Goal: Information Seeking & Learning: Find specific fact

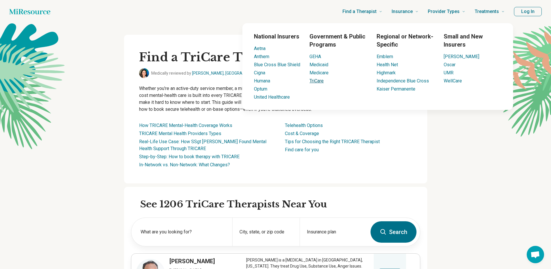
click at [317, 80] on link "TriCare" at bounding box center [317, 80] width 14 height 5
click at [317, 81] on link "TriCare" at bounding box center [317, 80] width 14 height 5
click at [315, 82] on link "TriCare" at bounding box center [317, 80] width 14 height 5
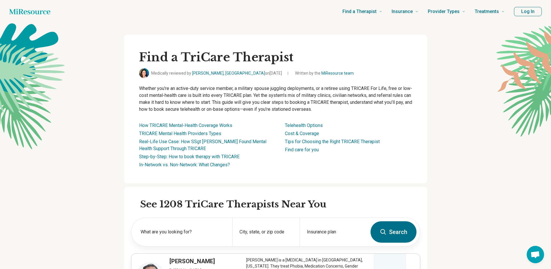
click at [206, 131] on link "TRICARE Mental Health Providers Types" at bounding box center [180, 133] width 82 height 5
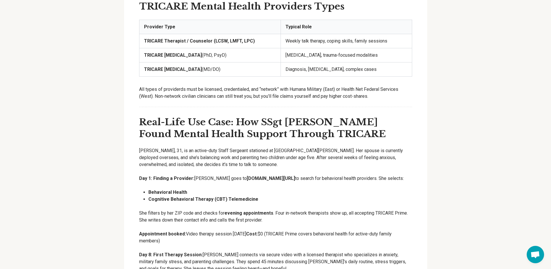
scroll to position [1016, 0]
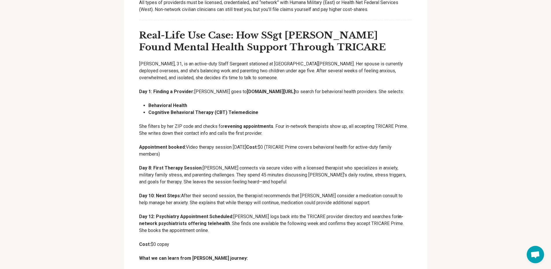
drag, startPoint x: 231, startPoint y: 92, endPoint x: 275, endPoint y: 91, distance: 43.7
click at [275, 91] on strong "[DOMAIN_NAME][URL]" at bounding box center [271, 91] width 48 height 5
copy strong "[DOMAIN_NAME][URL]"
